Goal: Task Accomplishment & Management: Manage account settings

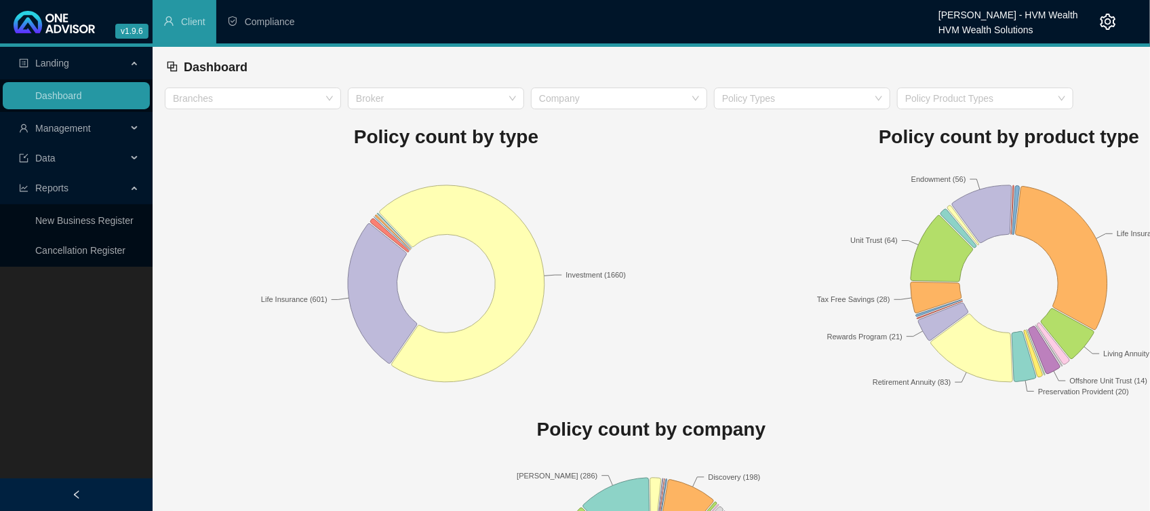
click at [34, 131] on span "Management" at bounding box center [55, 128] width 72 height 11
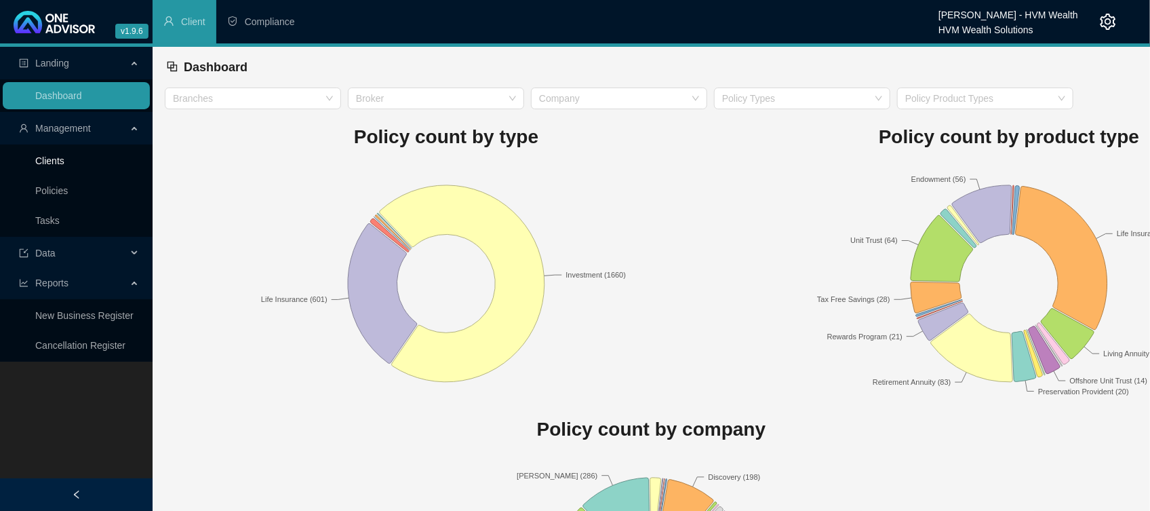
click at [54, 159] on link "Clients" at bounding box center [49, 160] width 29 height 11
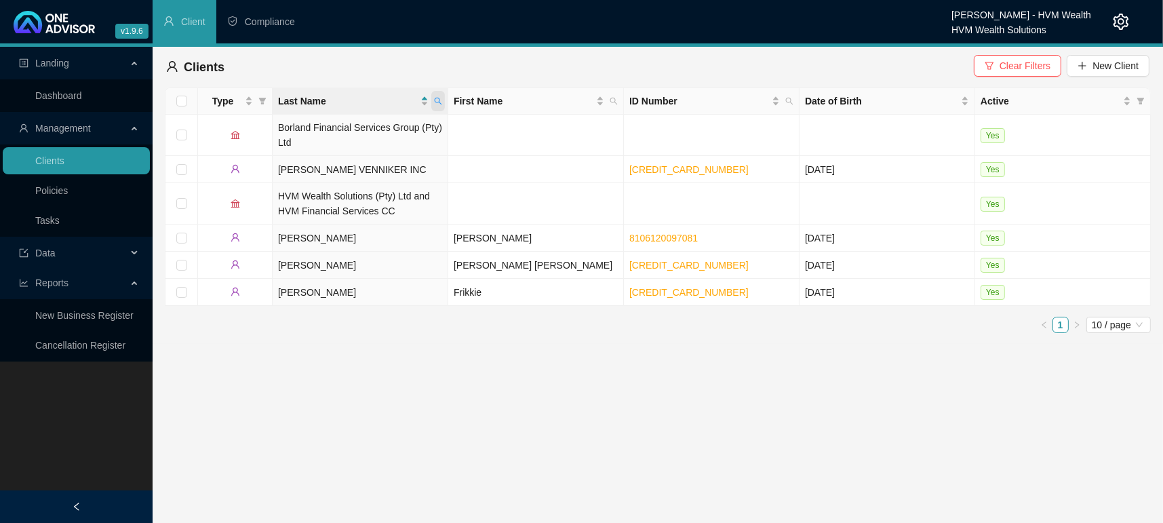
click at [440, 106] on span at bounding box center [438, 101] width 14 height 20
click at [1016, 63] on span "Clear Filters" at bounding box center [1024, 65] width 51 height 15
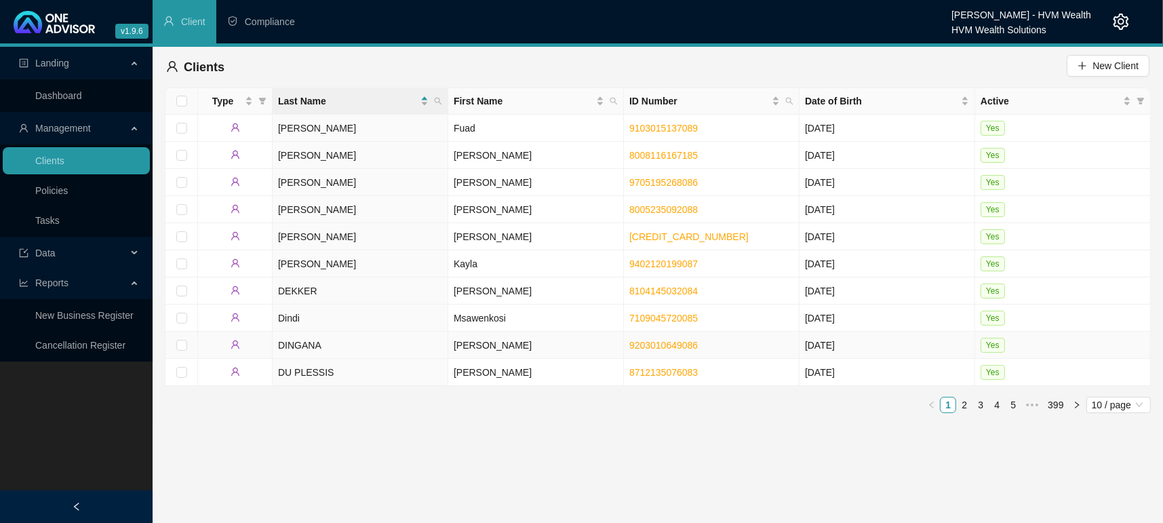
click at [480, 338] on td "[PERSON_NAME]" at bounding box center [536, 345] width 176 height 27
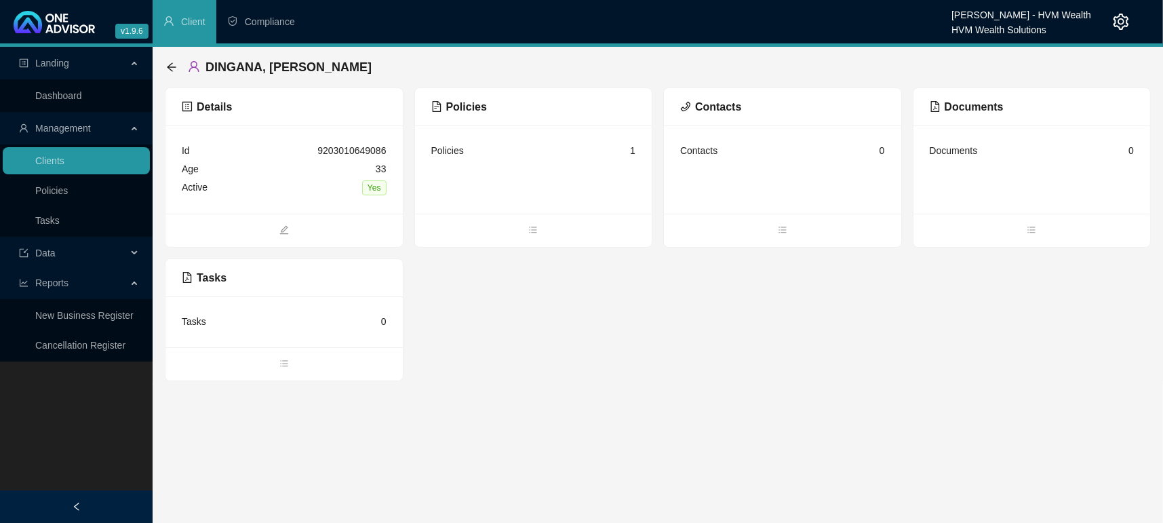
click at [57, 123] on span "Management" at bounding box center [63, 128] width 56 height 11
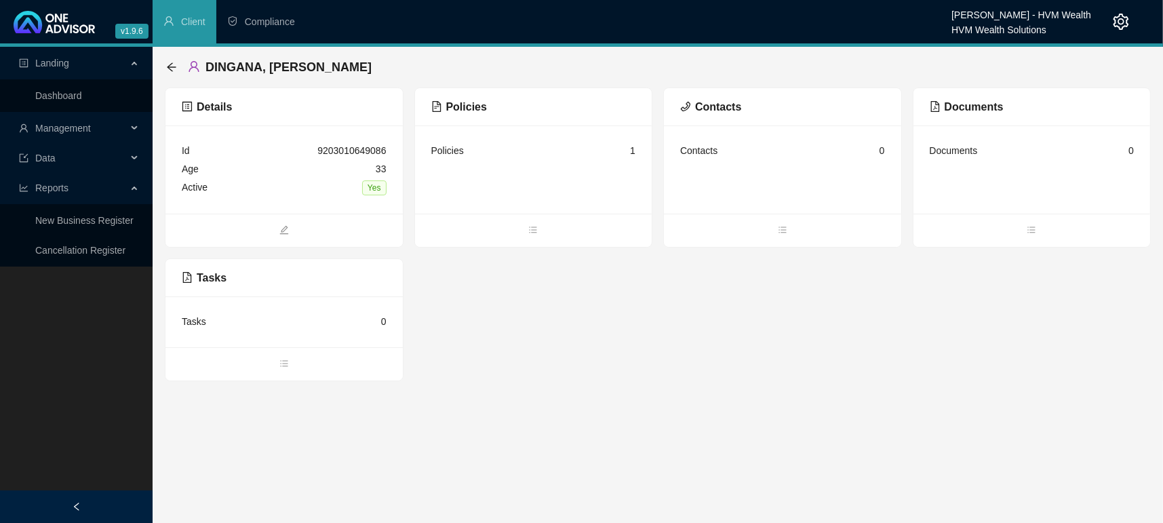
click at [71, 127] on span "Management" at bounding box center [63, 128] width 56 height 11
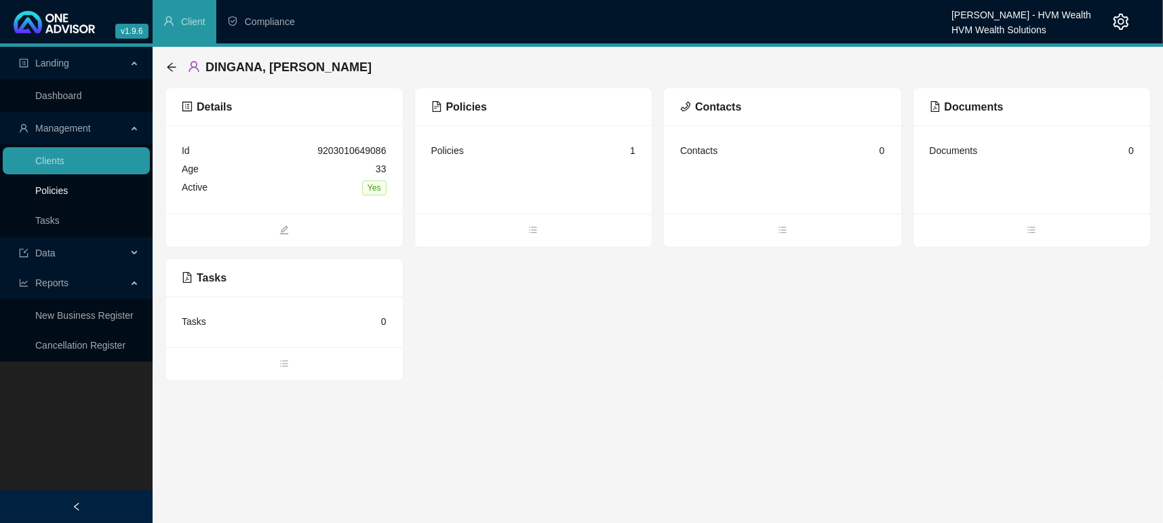
click at [52, 185] on link "Policies" at bounding box center [51, 190] width 33 height 11
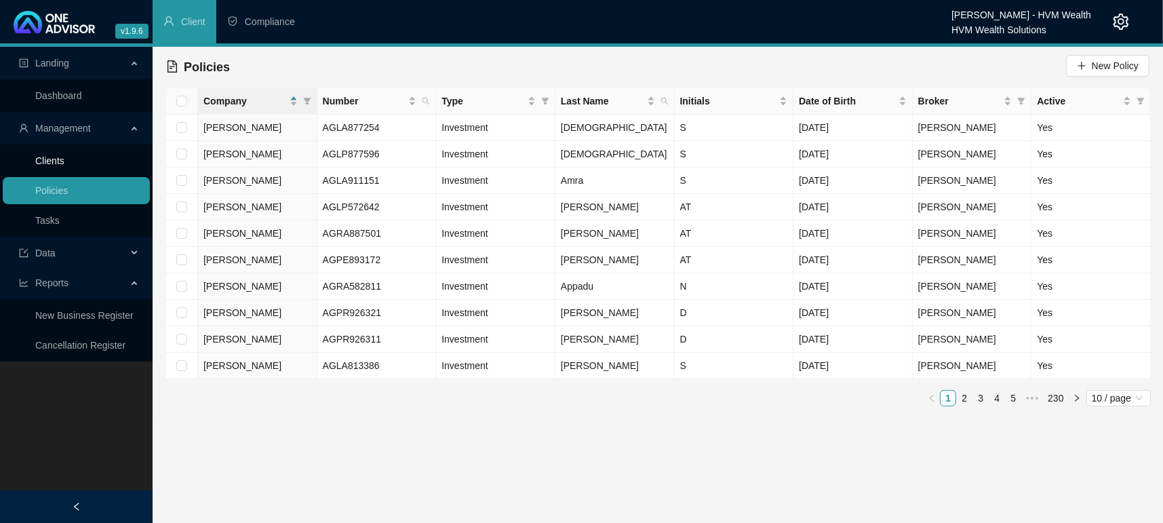
click at [55, 158] on link "Clients" at bounding box center [49, 160] width 29 height 11
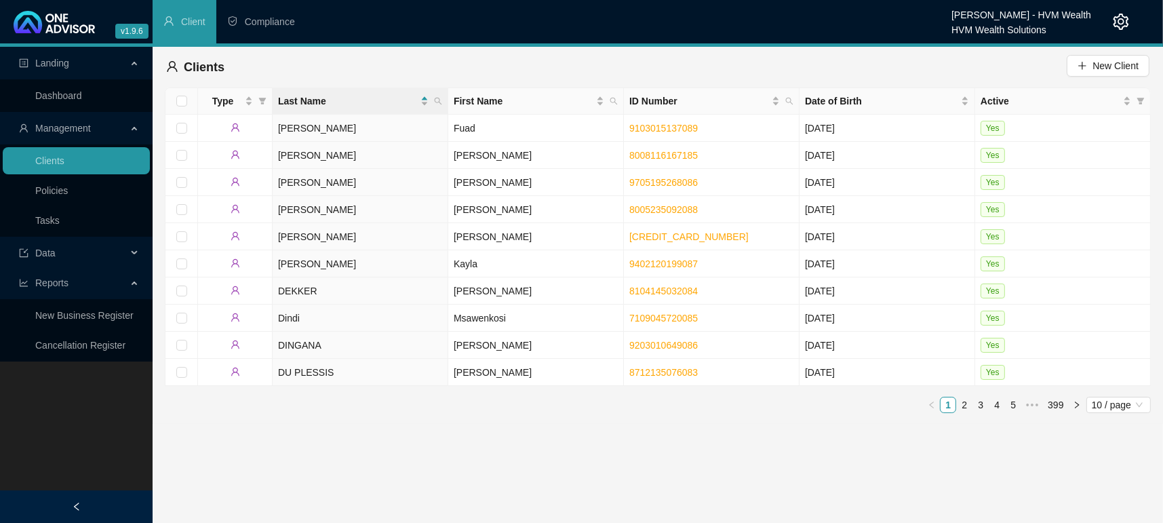
drag, startPoint x: 474, startPoint y: 437, endPoint x: 477, endPoint y: 425, distance: 12.5
click at [475, 435] on main "Landing Dashboard Management Clients Policies Tasks Data Reports New Business R…" at bounding box center [581, 285] width 1163 height 476
click at [75, 80] on ul "Dashboard" at bounding box center [76, 95] width 153 height 33
click at [64, 90] on link "Dashboard" at bounding box center [58, 95] width 47 height 11
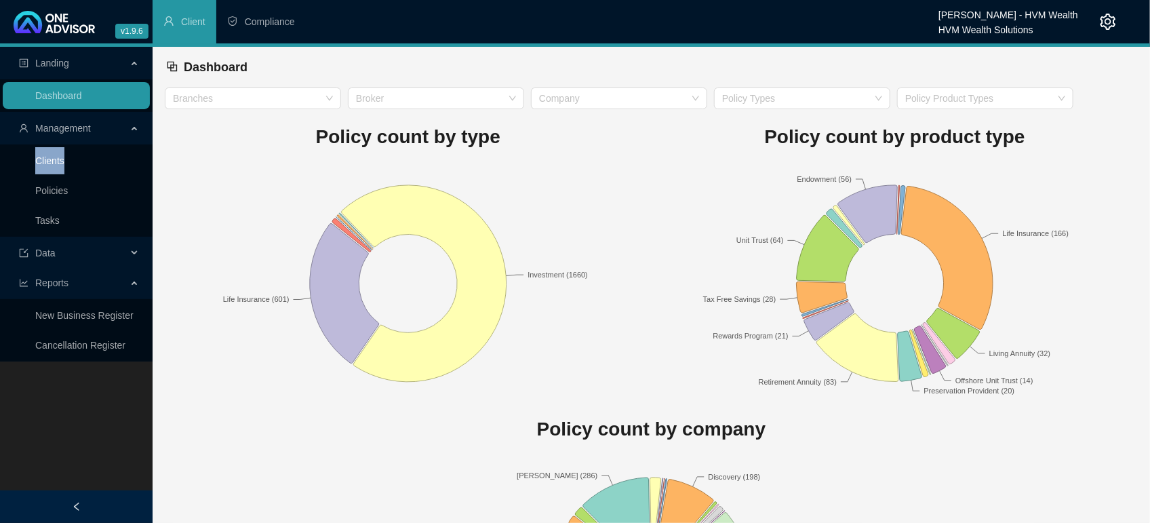
click at [79, 147] on ul "Clients Policies Tasks" at bounding box center [76, 190] width 153 height 92
click at [36, 158] on link "Clients" at bounding box center [49, 160] width 29 height 11
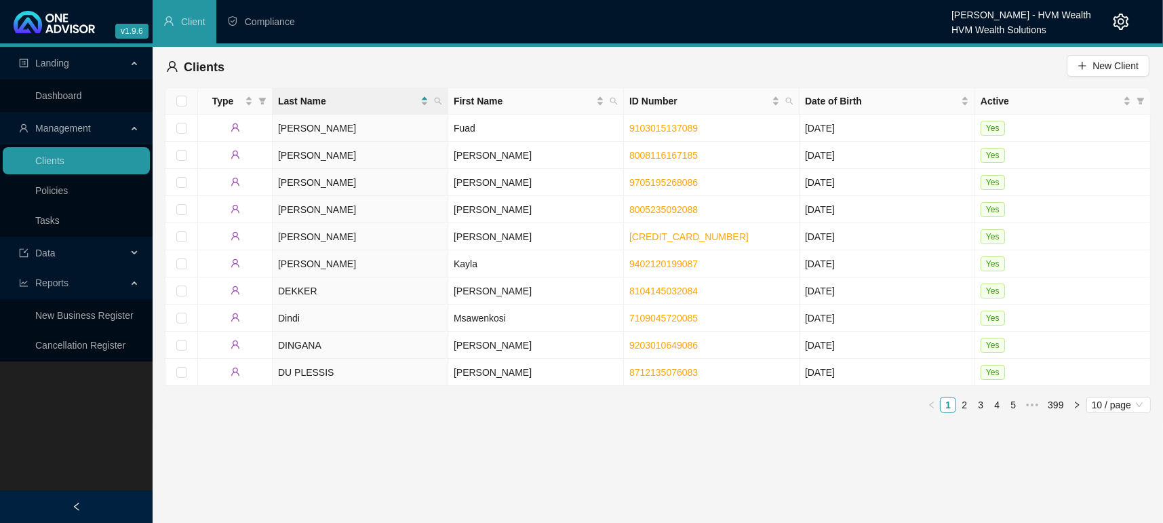
click at [446, 106] on th "Last Name" at bounding box center [361, 101] width 176 height 26
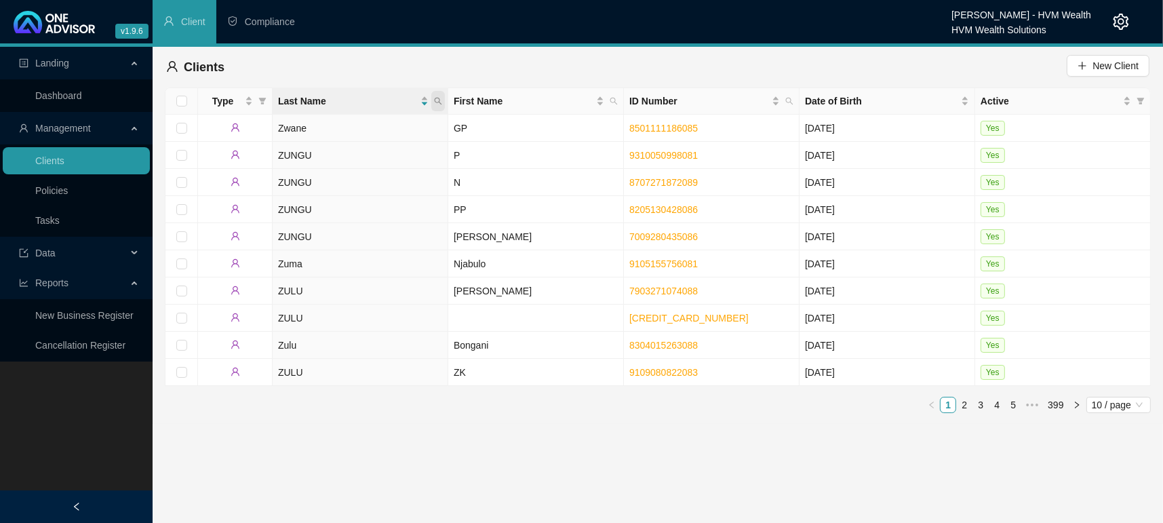
click at [438, 100] on icon "search" at bounding box center [438, 101] width 8 height 8
type input "oLIVIER"
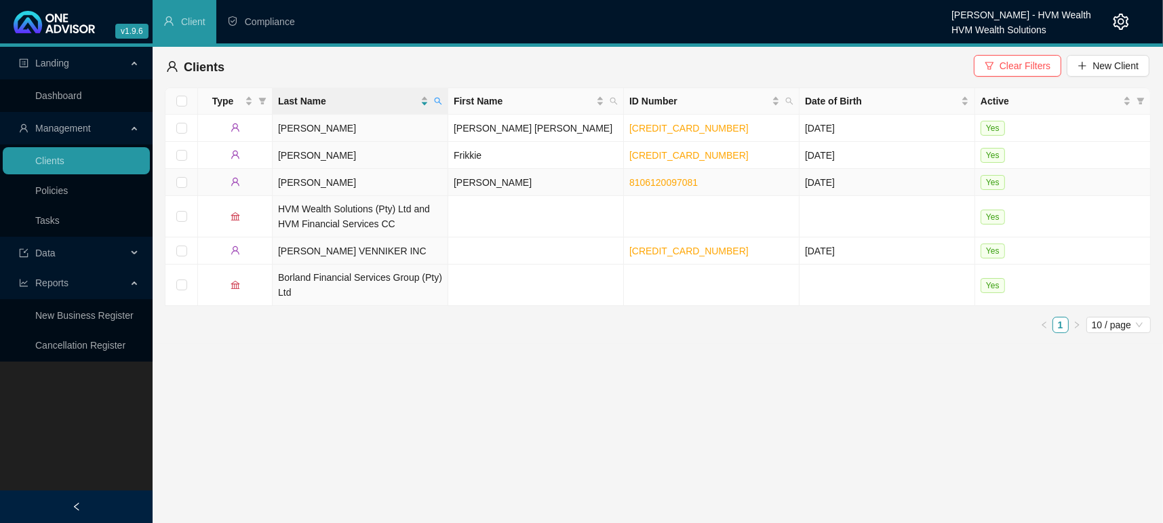
click at [294, 188] on td "[PERSON_NAME]" at bounding box center [361, 182] width 176 height 27
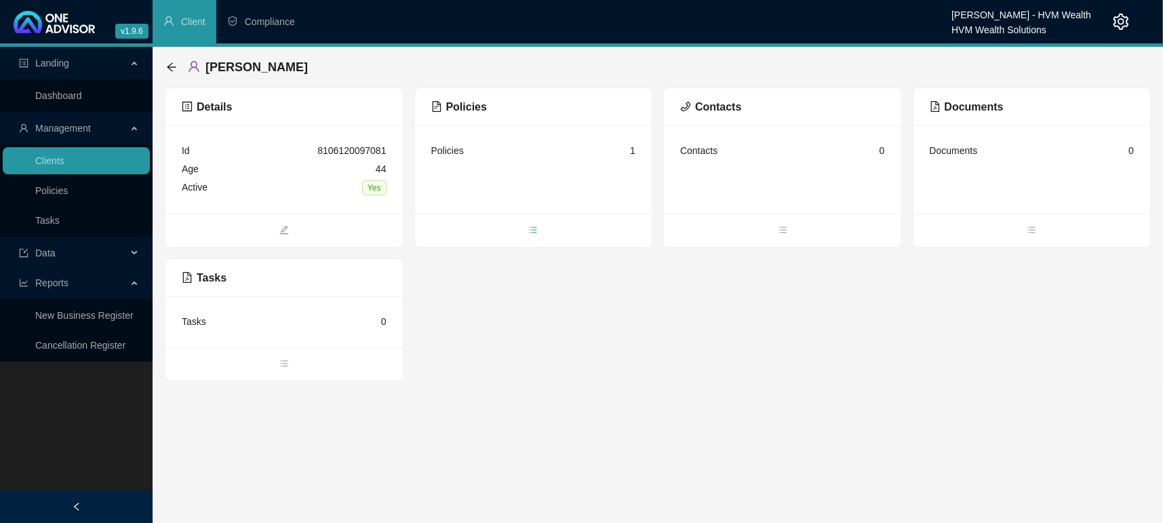
click at [540, 234] on span "bars" at bounding box center [533, 231] width 237 height 15
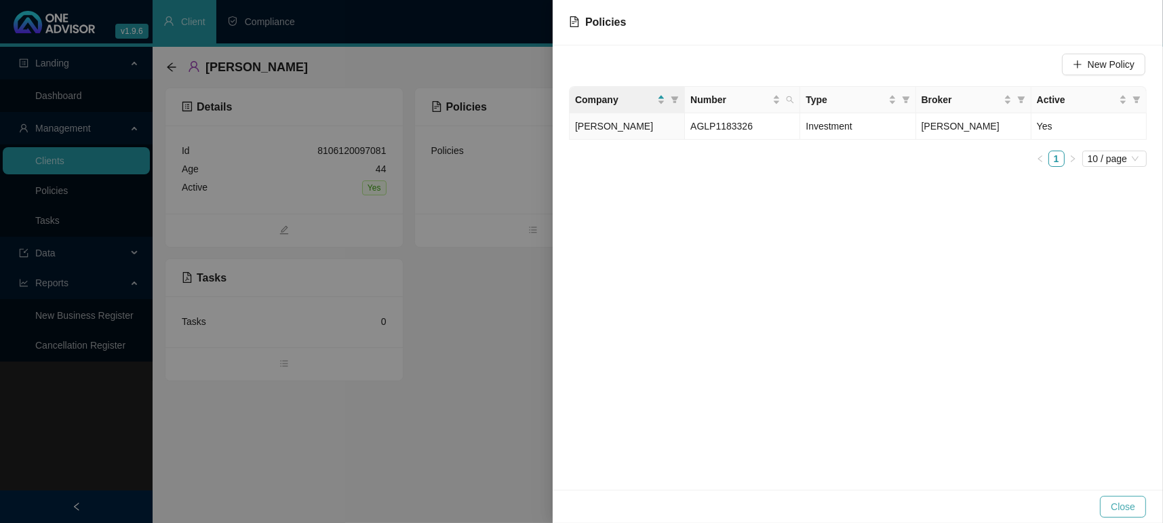
click at [1123, 495] on div "Close" at bounding box center [858, 505] width 610 height 33
click at [1132, 500] on span "Close" at bounding box center [1123, 506] width 24 height 15
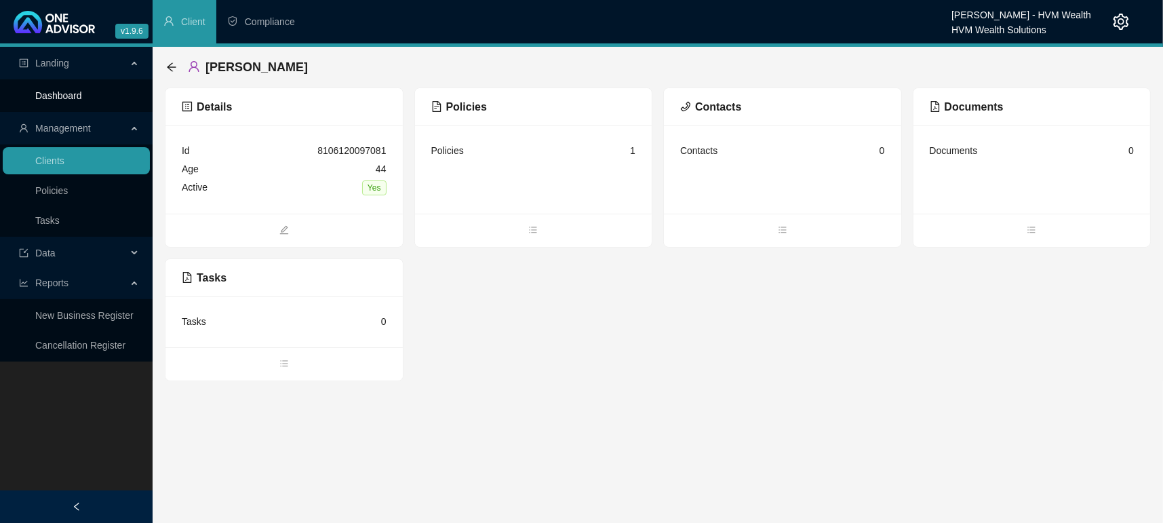
click at [79, 94] on link "Dashboard" at bounding box center [58, 95] width 47 height 11
